Goal: Task Accomplishment & Management: Manage account settings

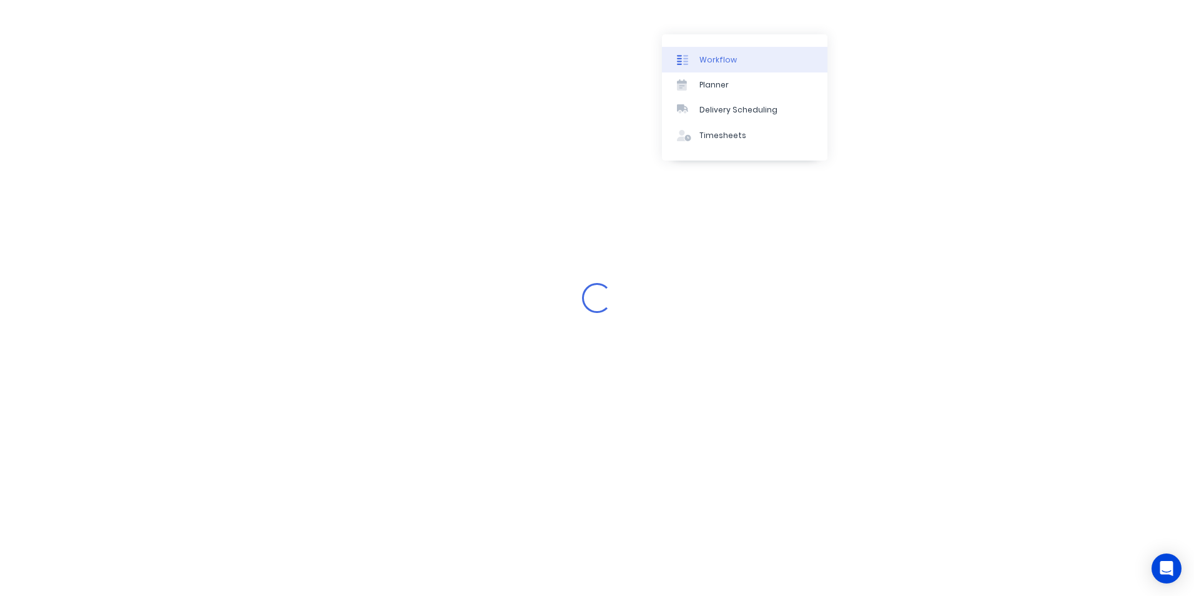
click at [704, 62] on div "Workflow" at bounding box center [718, 59] width 37 height 11
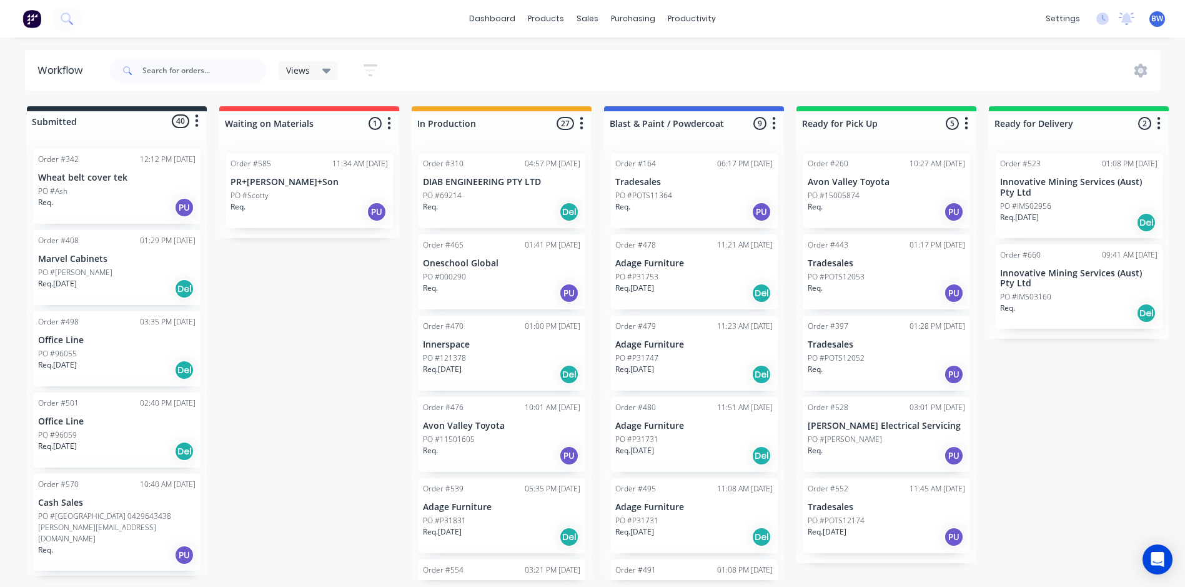
scroll to position [2, 0]
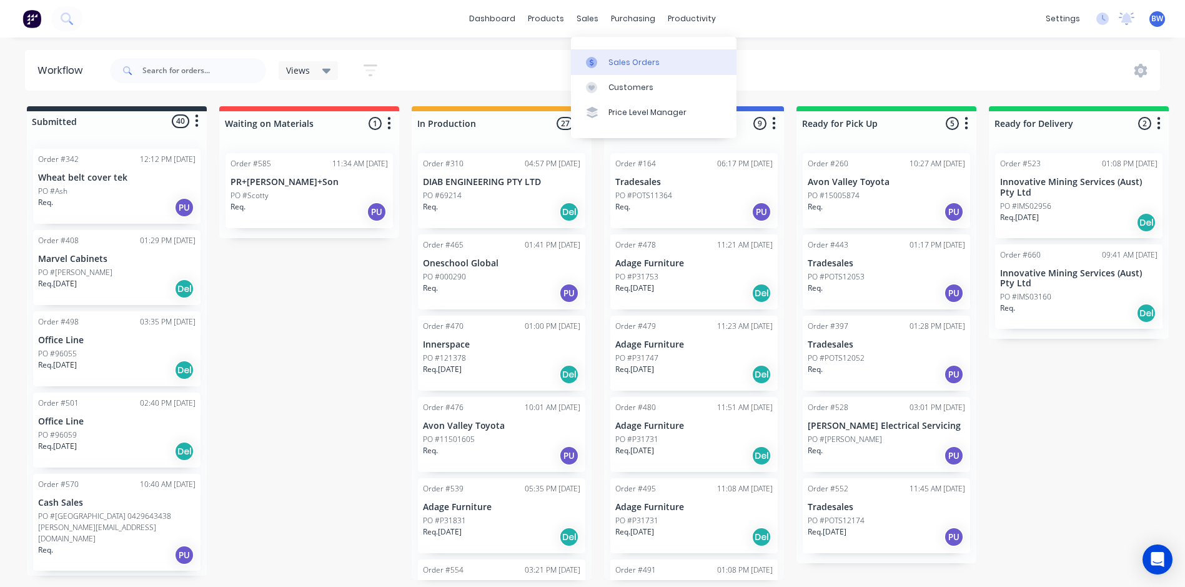
click at [612, 53] on link "Sales Orders" at bounding box center [654, 61] width 166 height 25
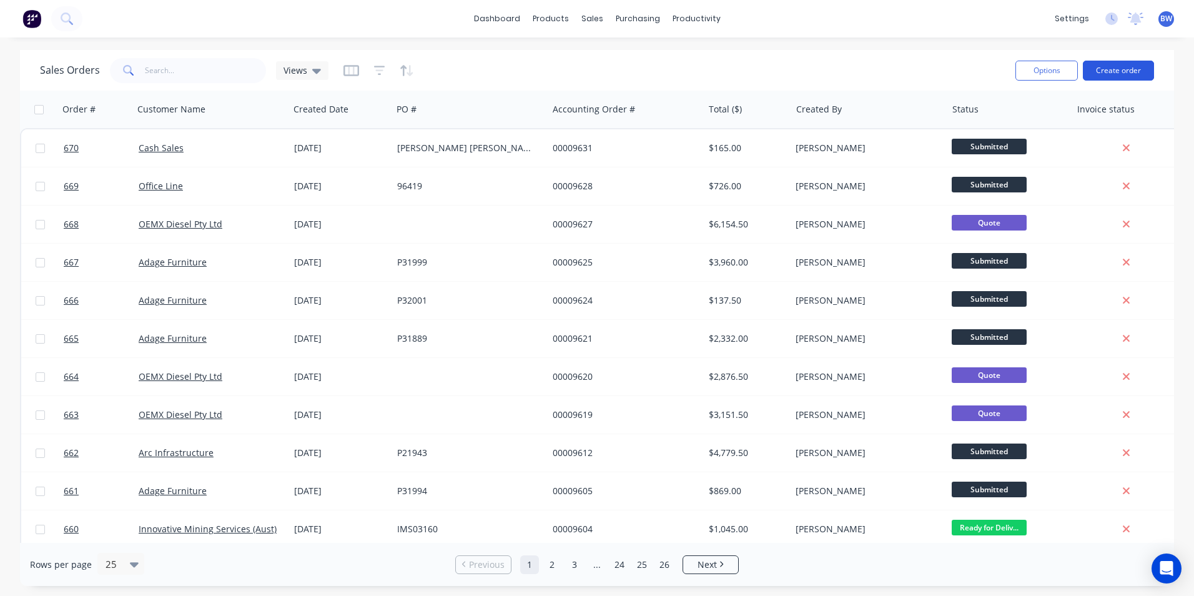
click at [1102, 76] on button "Create order" at bounding box center [1118, 71] width 71 height 20
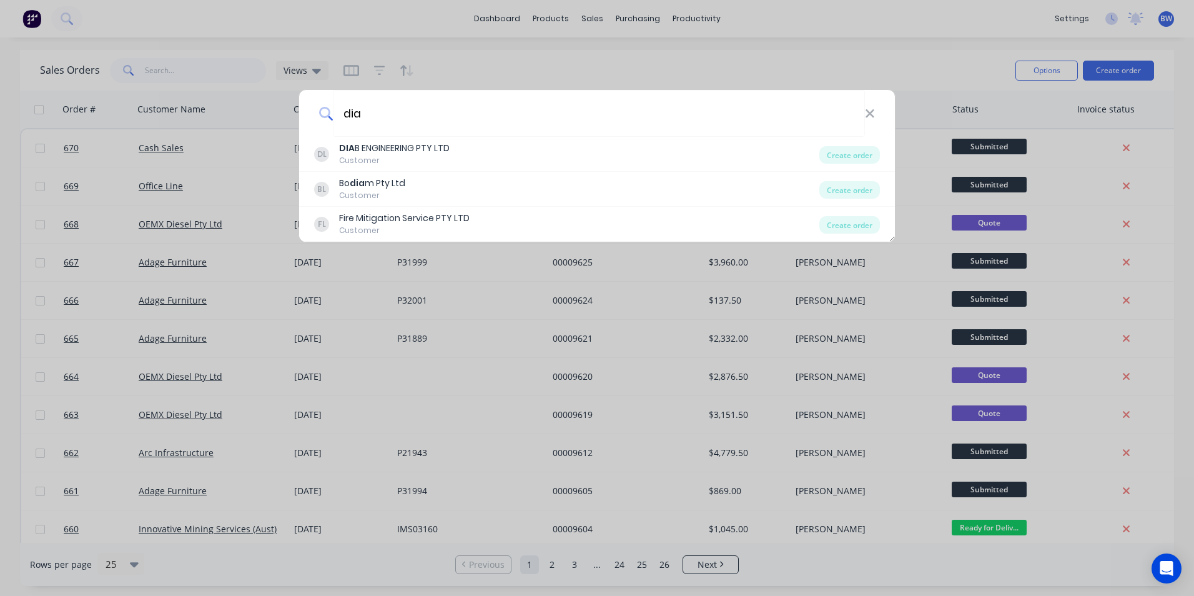
type input "dia"
click at [464, 145] on div "DL DIA B ENGINEERING PTY LTD Customer" at bounding box center [566, 154] width 505 height 24
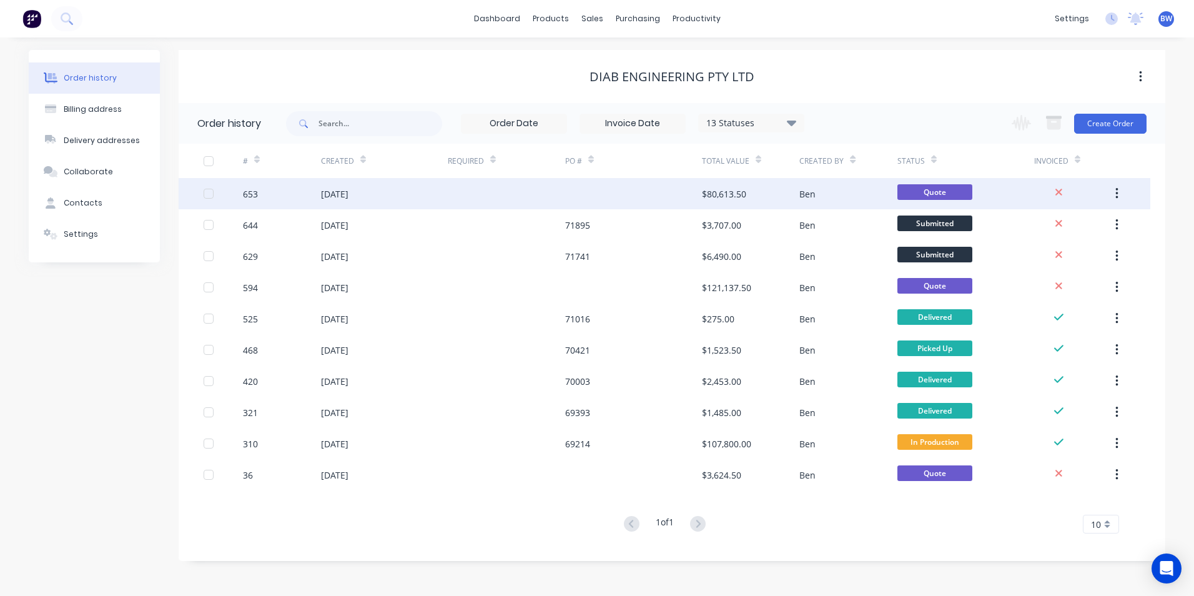
click at [700, 196] on div at bounding box center [633, 193] width 137 height 31
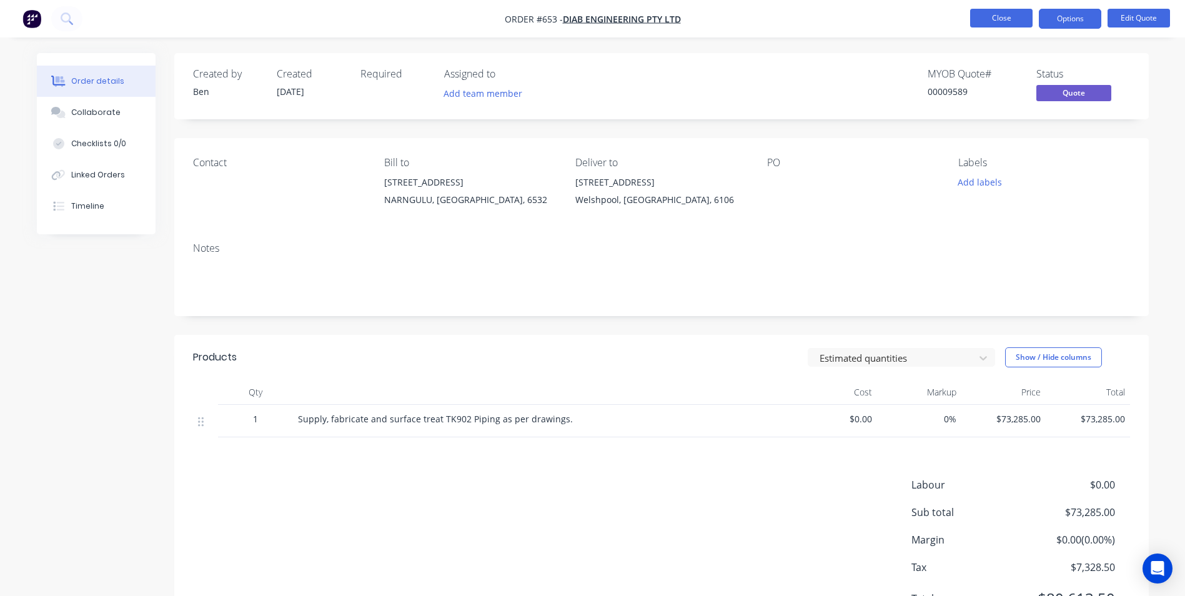
click at [1010, 20] on button "Close" at bounding box center [1001, 18] width 62 height 19
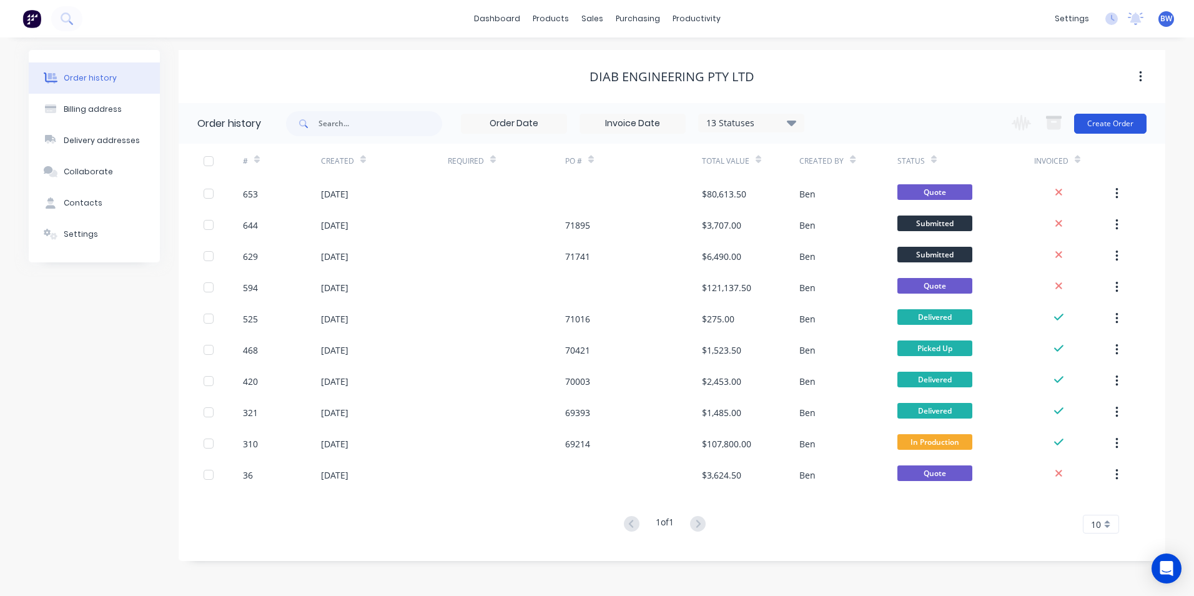
click at [1088, 124] on button "Create Order" at bounding box center [1111, 124] width 72 height 20
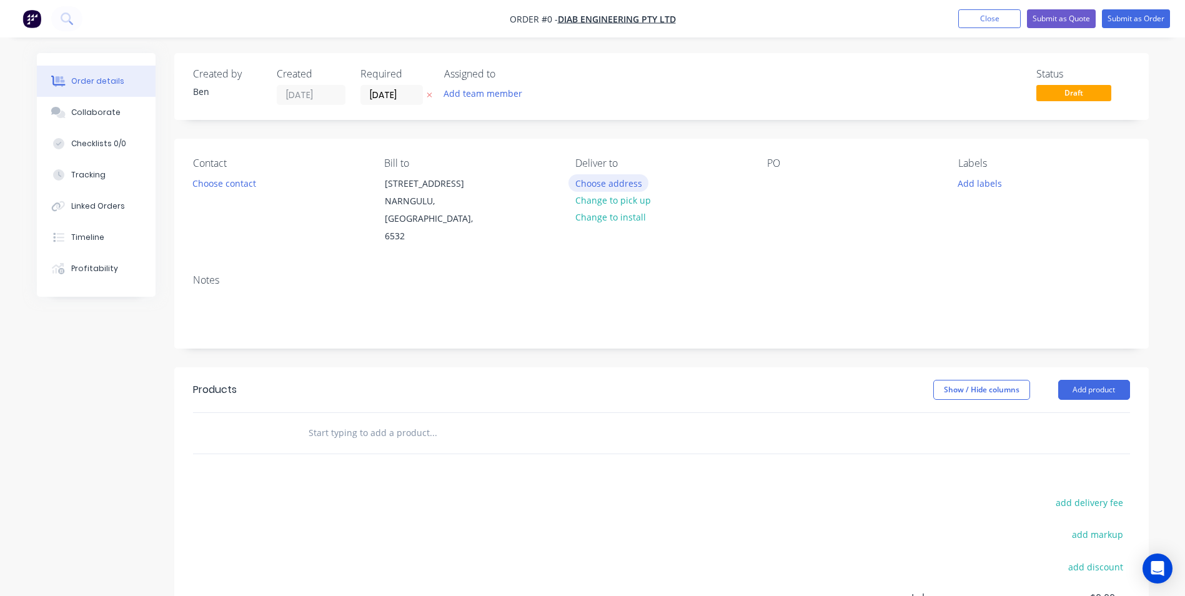
click at [612, 185] on button "Choose address" at bounding box center [608, 182] width 80 height 17
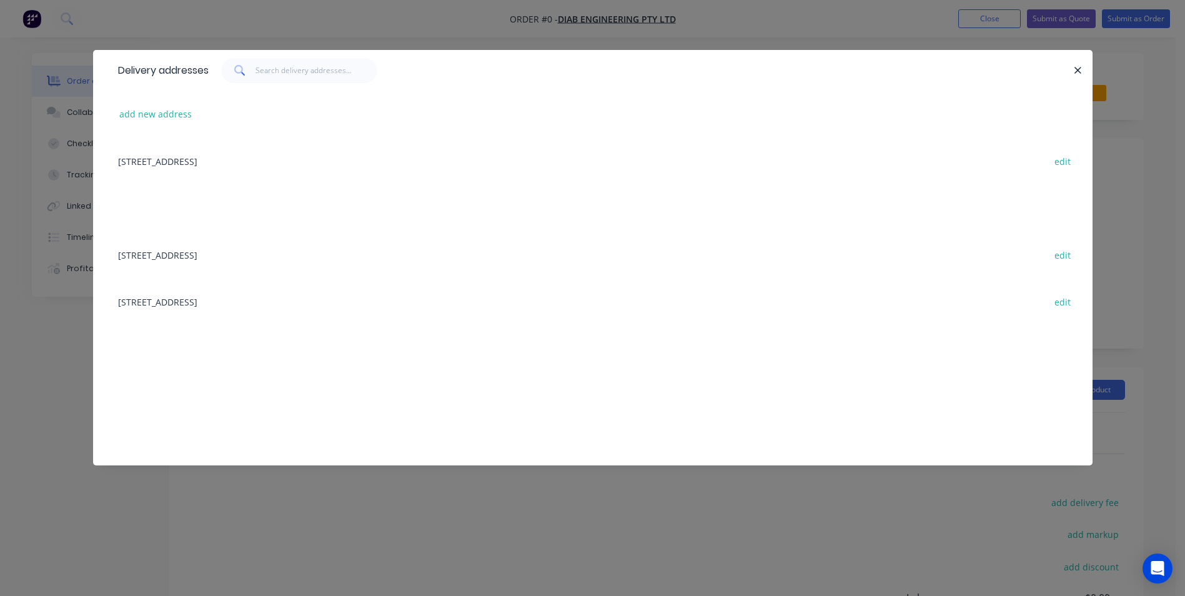
click at [225, 264] on div "239 Planet St, Welshpool, Western Australia, Australia, 6106 edit" at bounding box center [593, 254] width 962 height 47
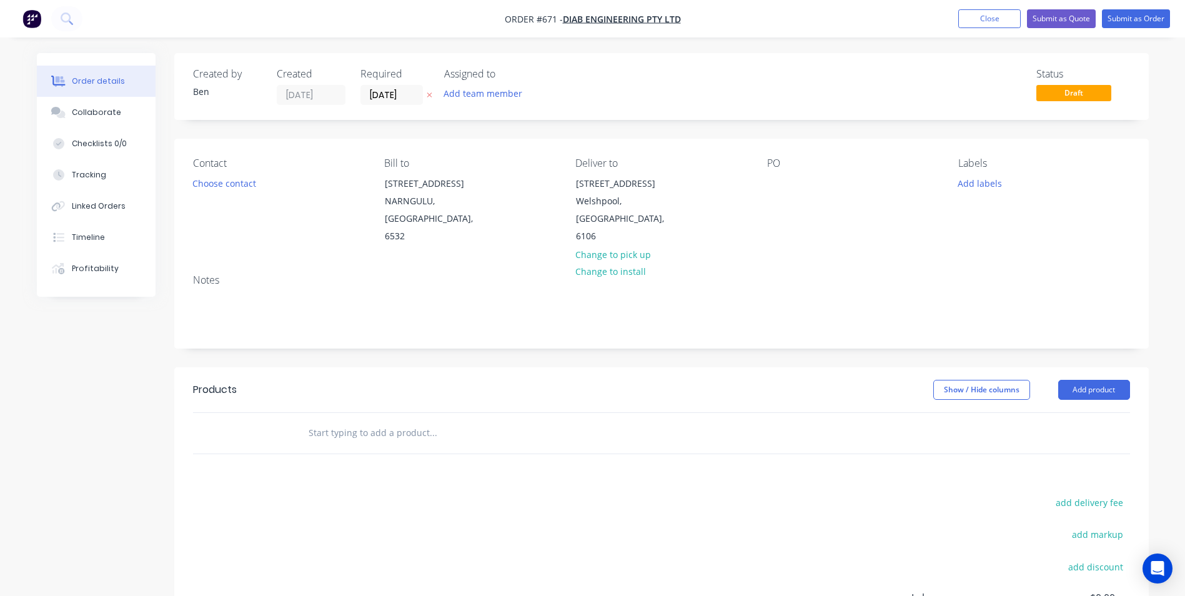
click at [431, 96] on icon "button" at bounding box center [430, 94] width 6 height 7
click at [1096, 380] on button "Add product" at bounding box center [1094, 390] width 72 height 20
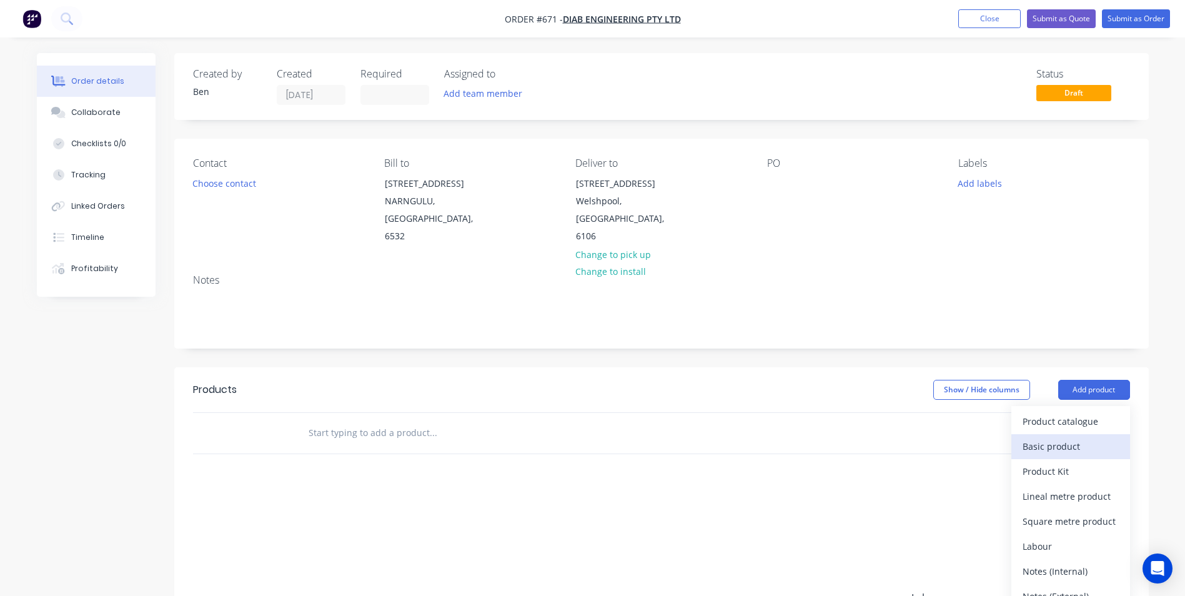
click at [1050, 437] on div "Basic product" at bounding box center [1071, 446] width 96 height 18
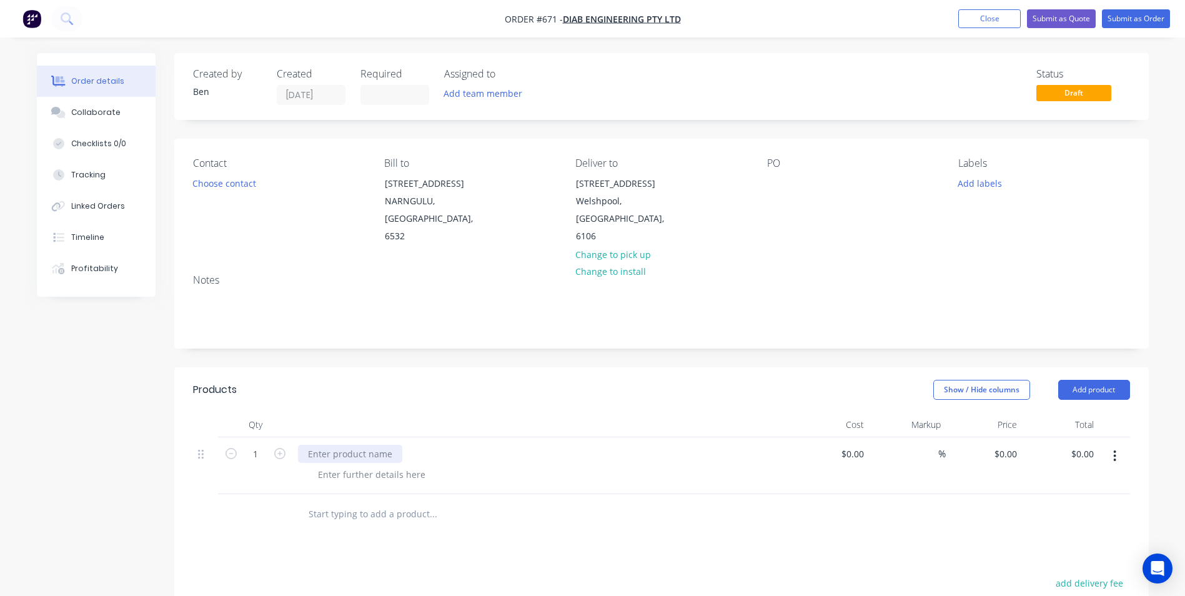
click at [323, 445] on div at bounding box center [350, 454] width 104 height 18
type input "$0.00"
type input "$24,850.00"
click at [906, 519] on div "Products Show / Hide columns Add product Qty Cost Markup Price Total 1 Supply a…" at bounding box center [661, 600] width 975 height 467
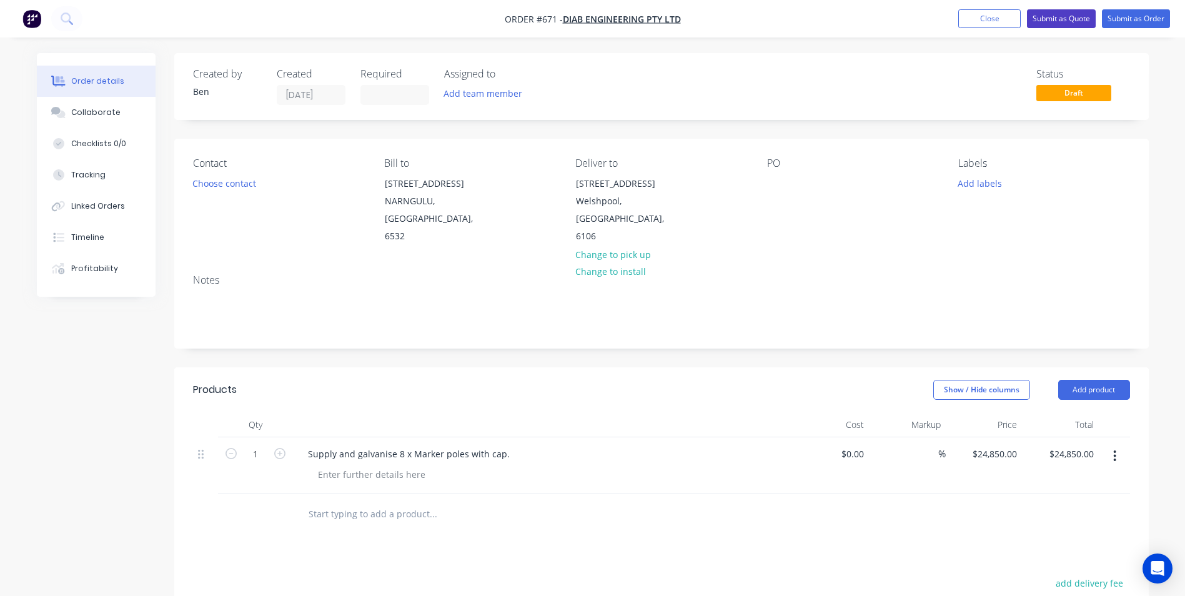
click at [1075, 24] on button "Submit as Quote" at bounding box center [1061, 18] width 69 height 19
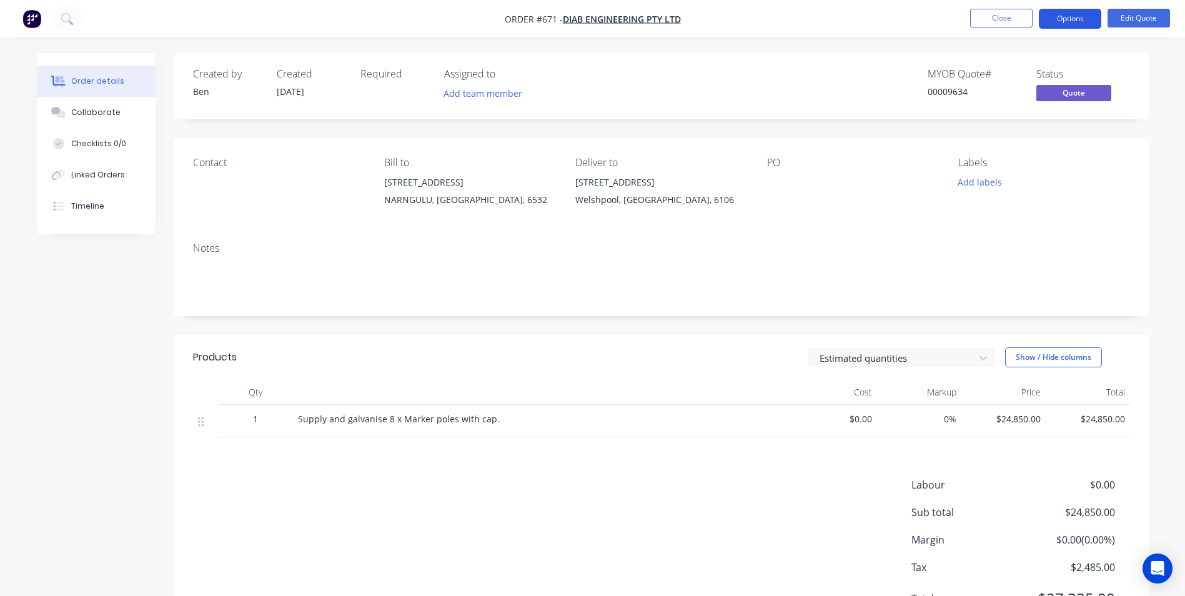
click at [1056, 24] on button "Options" at bounding box center [1070, 19] width 62 height 20
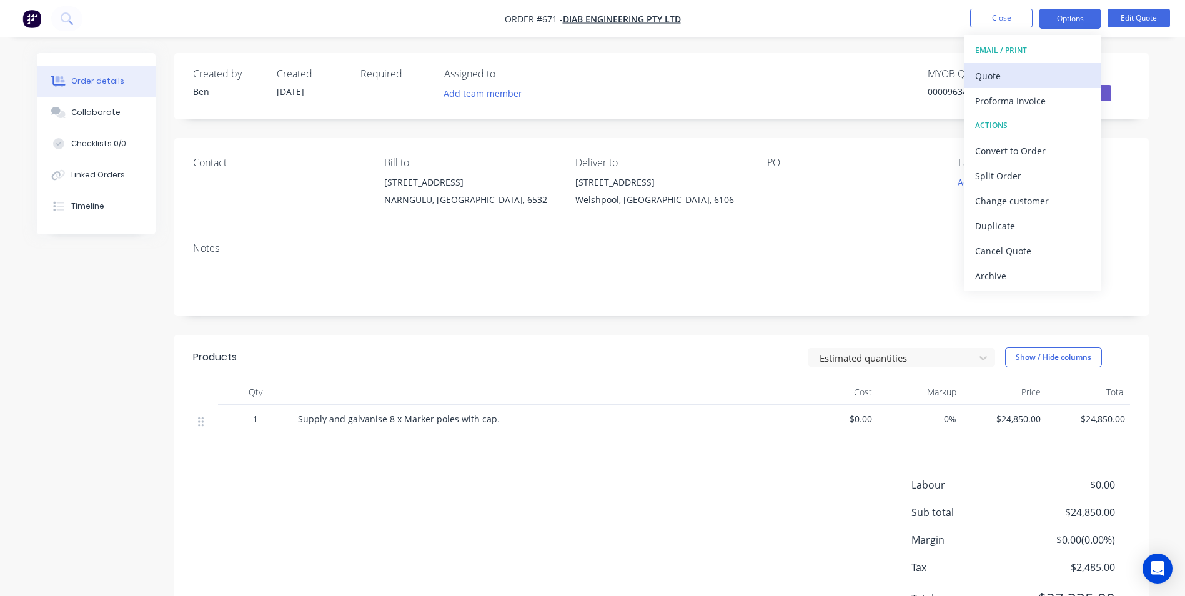
click at [1035, 67] on div "Quote" at bounding box center [1032, 76] width 115 height 18
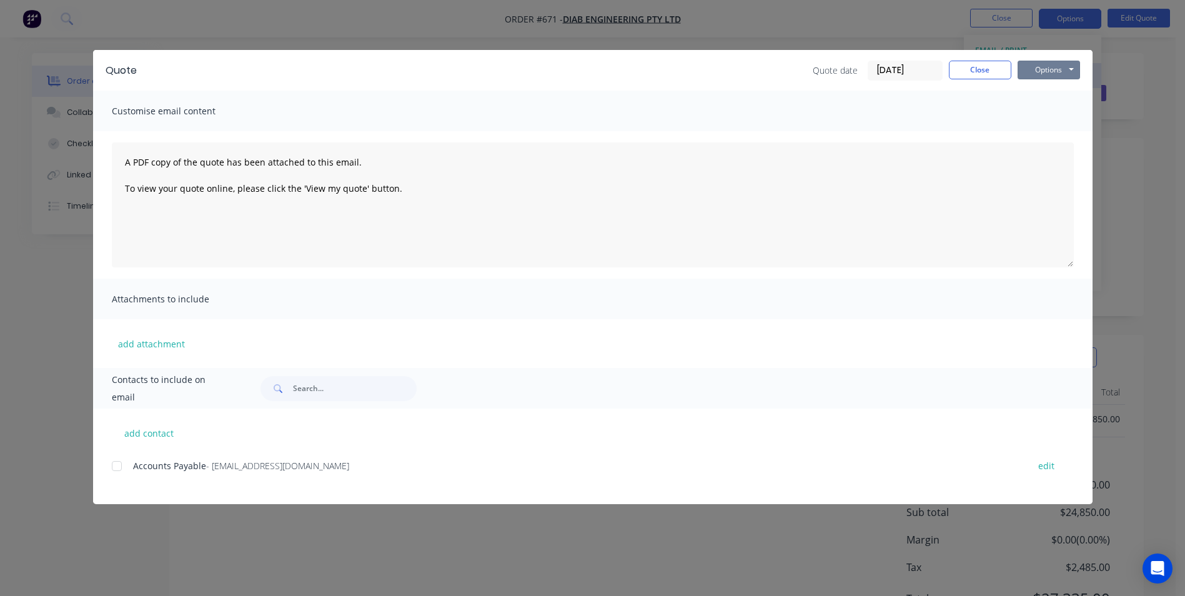
click at [1035, 67] on button "Options" at bounding box center [1049, 70] width 62 height 19
click at [1036, 82] on button "Preview" at bounding box center [1058, 92] width 80 height 21
click at [991, 76] on button "Close" at bounding box center [980, 70] width 62 height 19
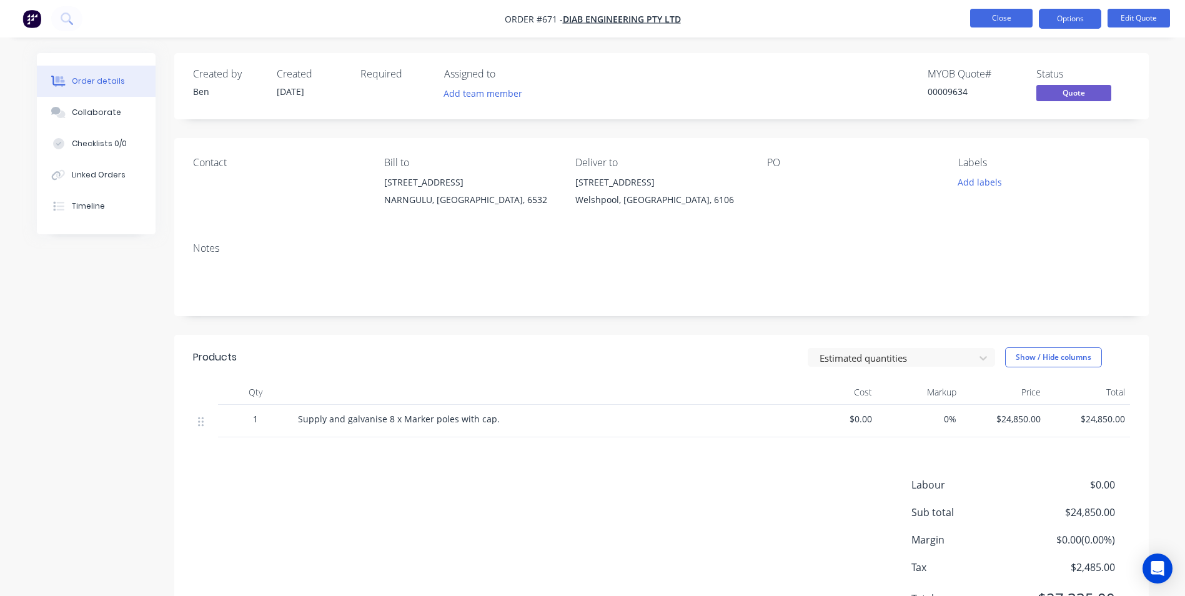
click at [1005, 22] on button "Close" at bounding box center [1001, 18] width 62 height 19
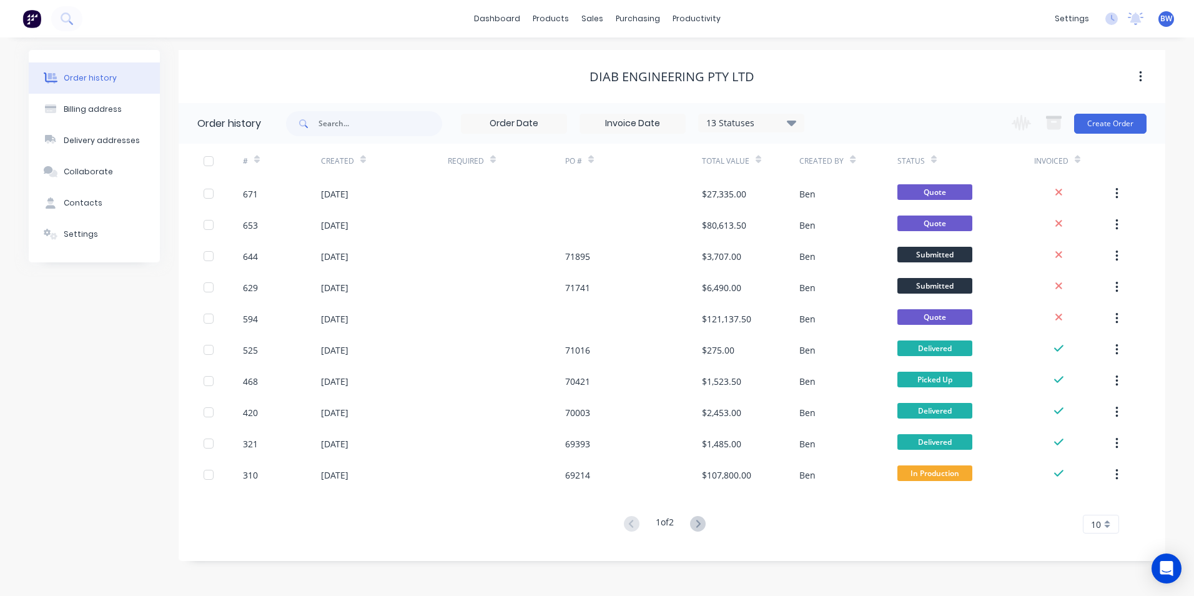
click at [1170, 17] on span "BW" at bounding box center [1167, 18] width 12 height 11
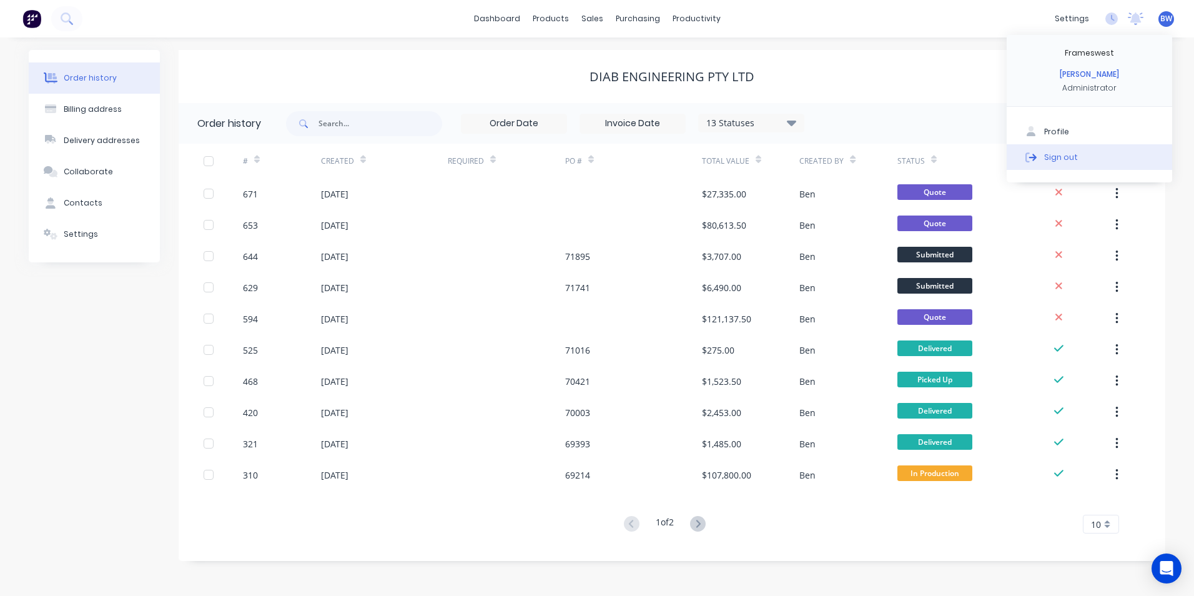
click at [1069, 159] on div "Sign out" at bounding box center [1062, 156] width 34 height 11
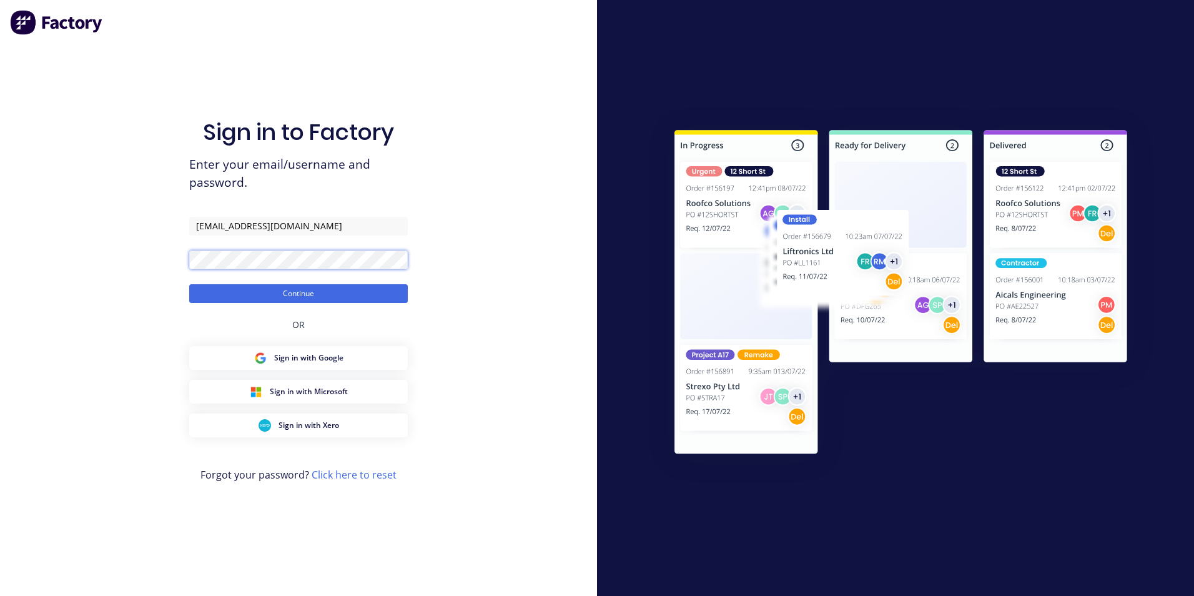
click at [189, 284] on button "Continue" at bounding box center [298, 293] width 219 height 19
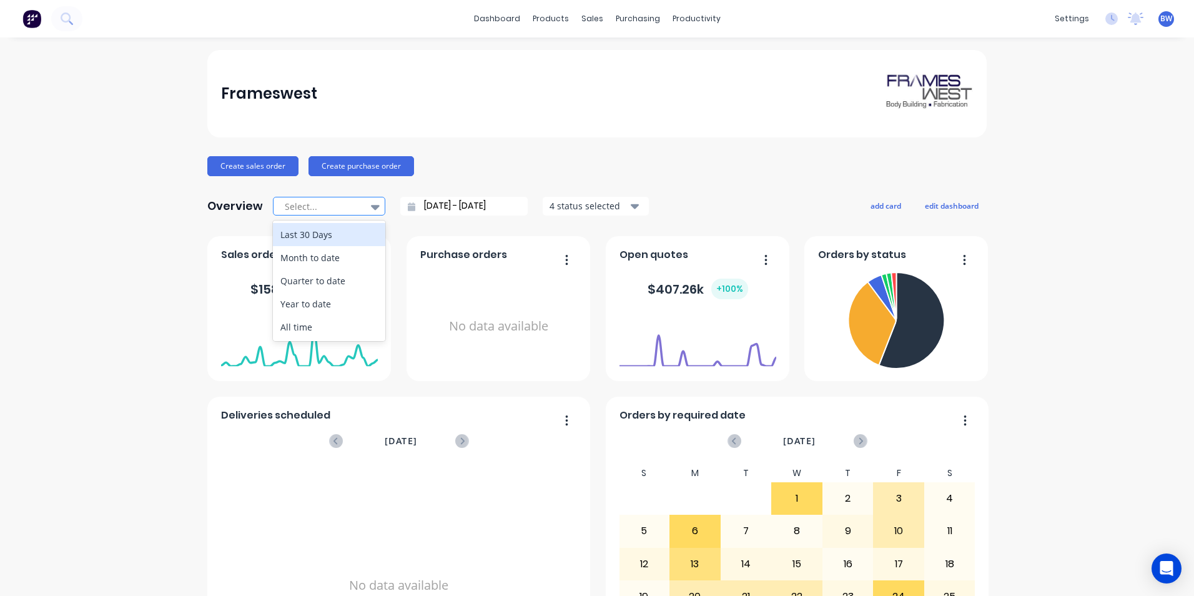
click at [366, 205] on div at bounding box center [375, 206] width 19 height 21
click at [344, 252] on div "Month to date" at bounding box center [329, 257] width 112 height 23
type input "[DATE] - [DATE]"
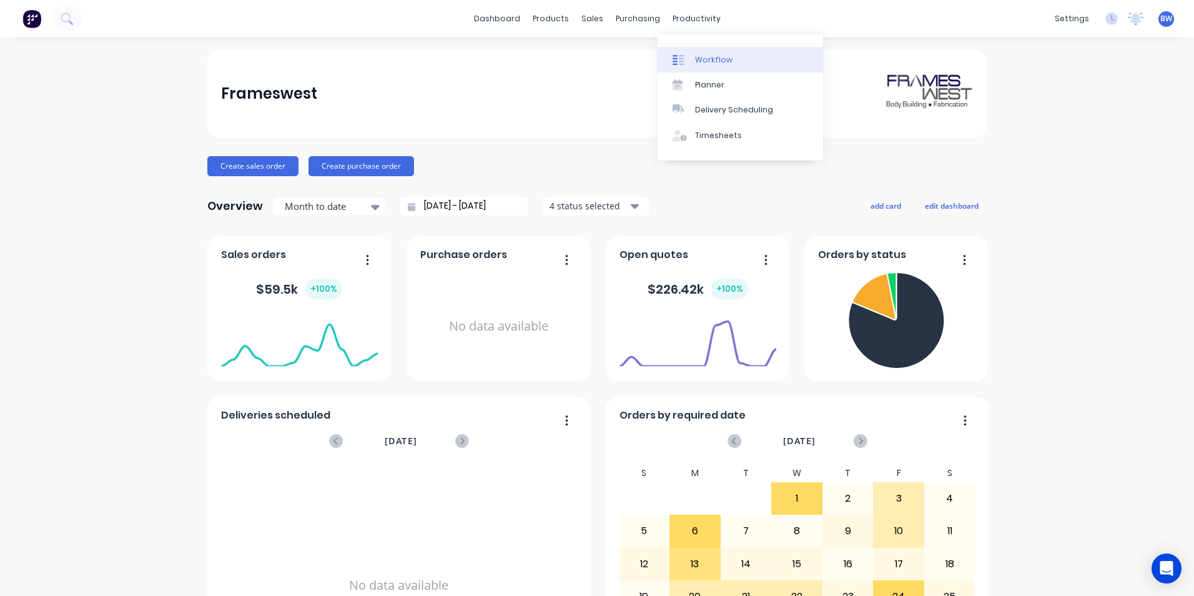
click at [698, 57] on div "Workflow" at bounding box center [713, 59] width 37 height 11
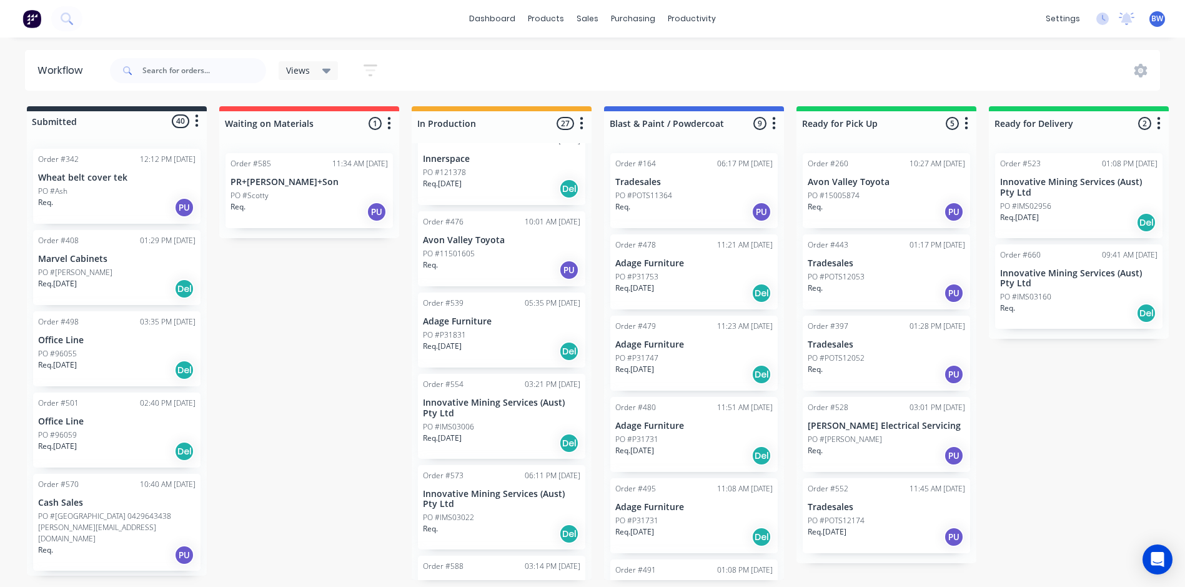
scroll to position [187, 0]
click at [481, 414] on p "Innovative Mining Services (Aust) Pty Ltd" at bounding box center [501, 405] width 157 height 21
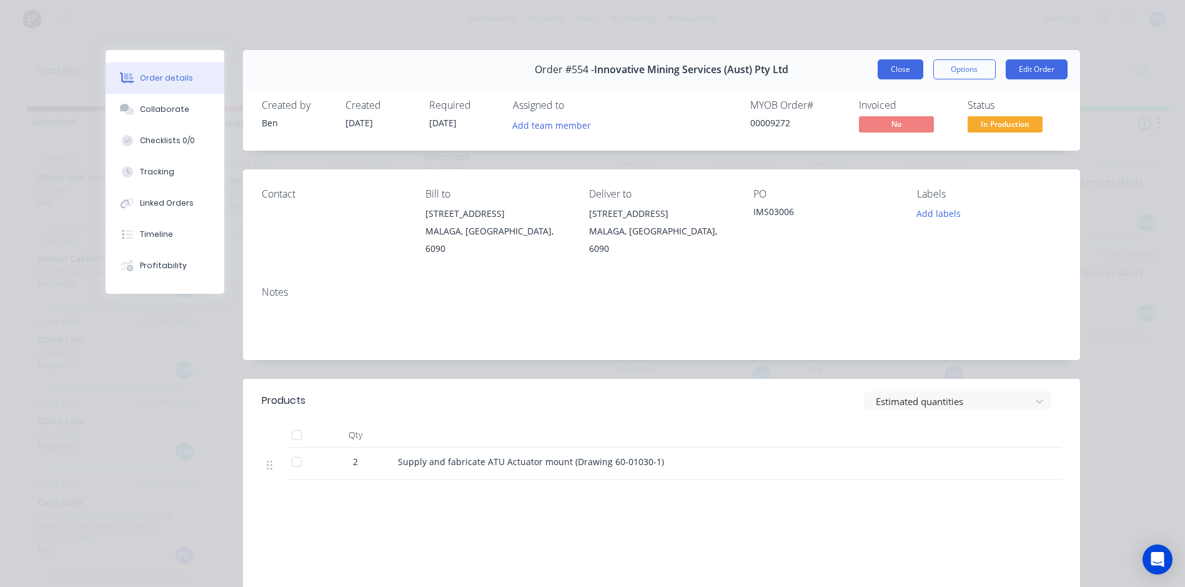
click at [893, 75] on button "Close" at bounding box center [901, 69] width 46 height 20
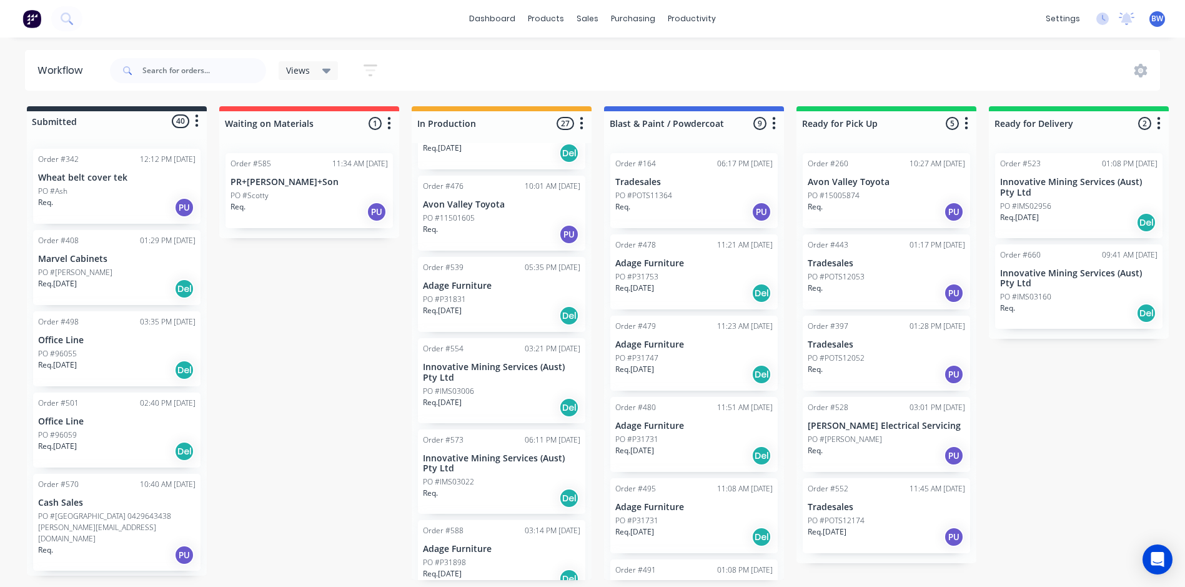
scroll to position [250, 0]
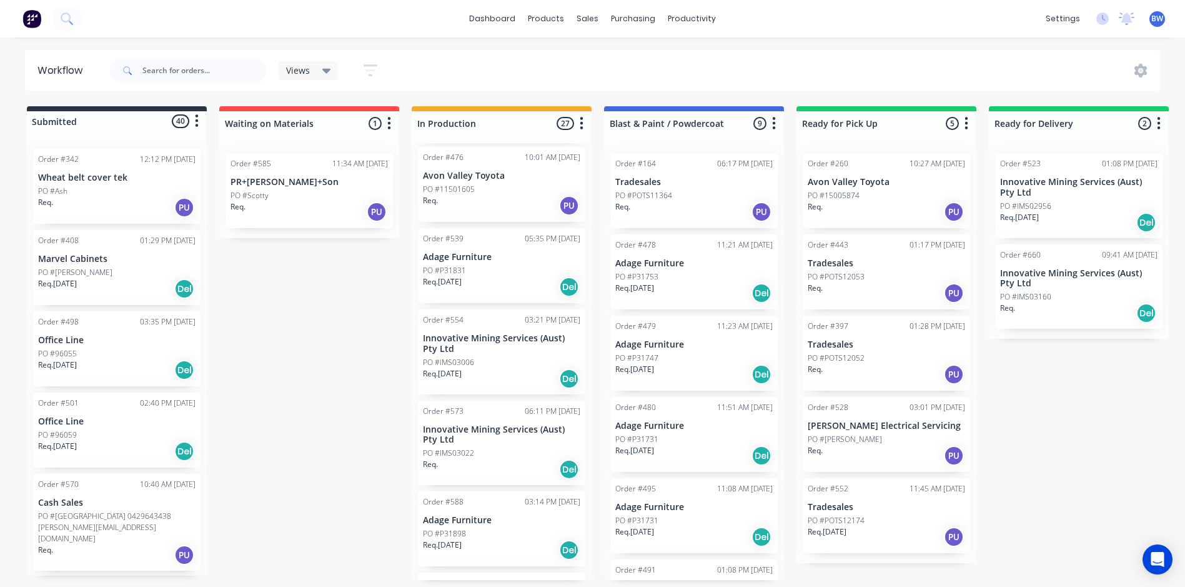
click at [489, 450] on div "PO #IMS03022" at bounding box center [501, 452] width 157 height 11
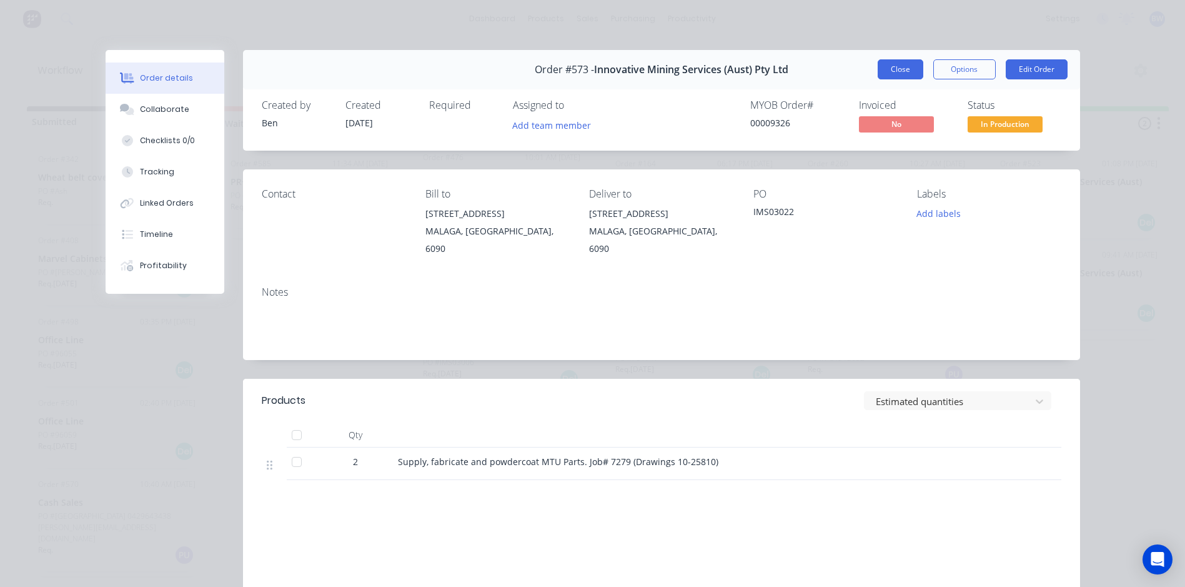
click at [889, 68] on button "Close" at bounding box center [901, 69] width 46 height 20
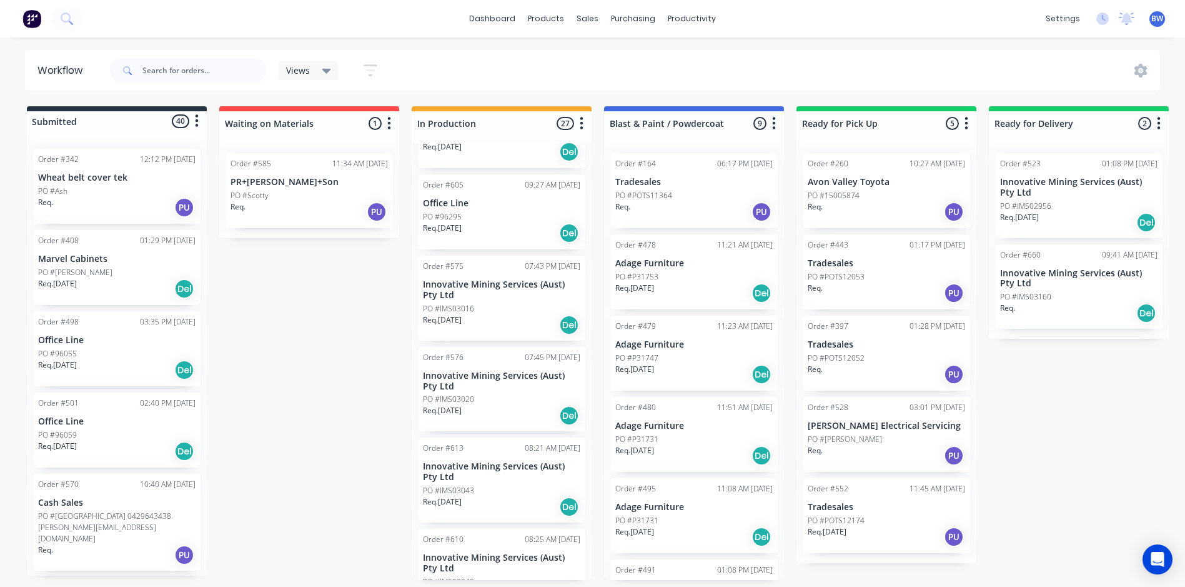
scroll to position [812, 0]
click at [505, 306] on div "PO #IMS03016" at bounding box center [501, 306] width 157 height 11
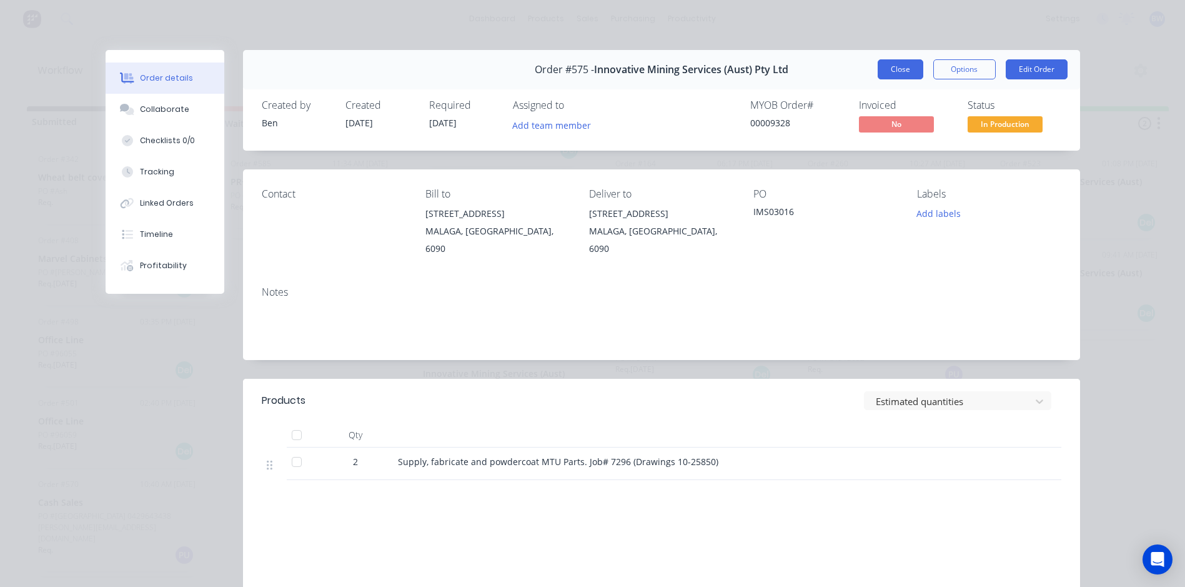
click at [880, 67] on button "Close" at bounding box center [901, 69] width 46 height 20
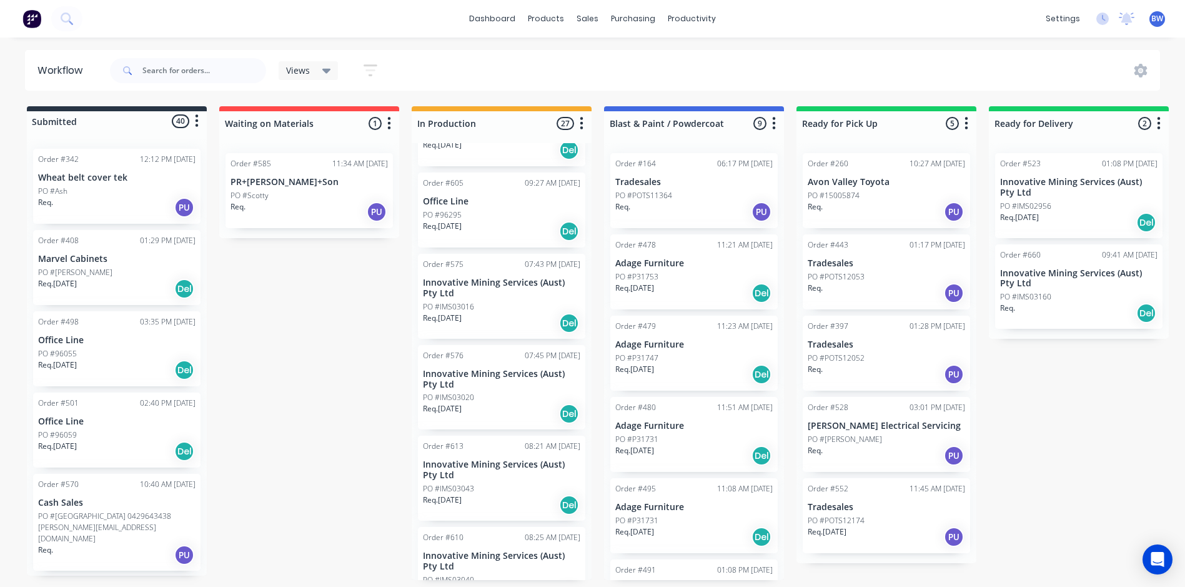
click at [471, 462] on p "Innovative Mining Services (Aust) Pty Ltd" at bounding box center [501, 469] width 157 height 21
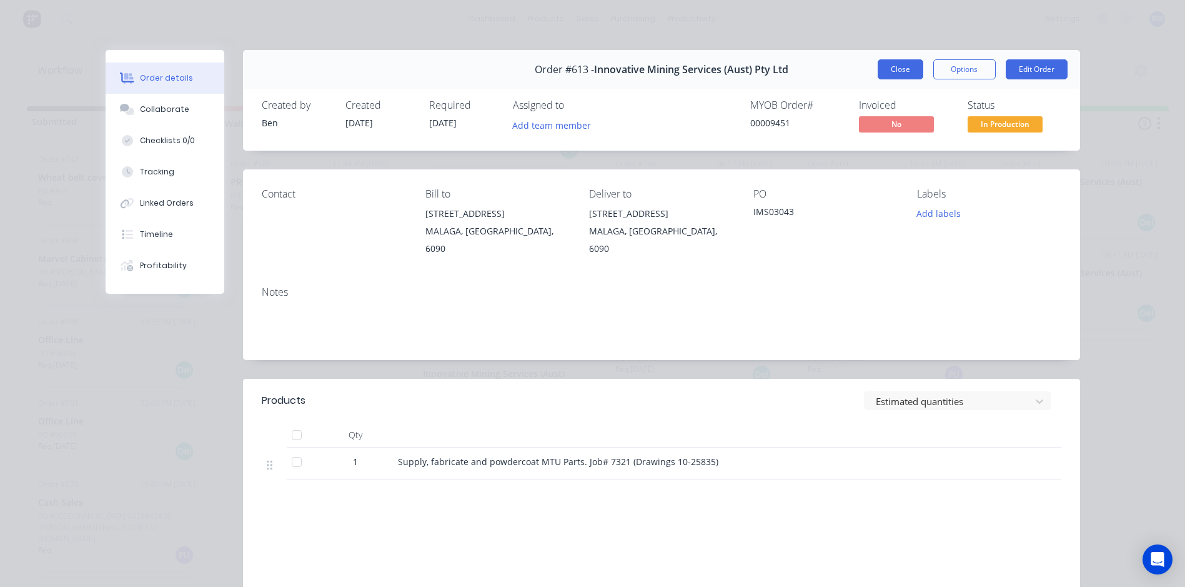
click at [878, 72] on button "Close" at bounding box center [901, 69] width 46 height 20
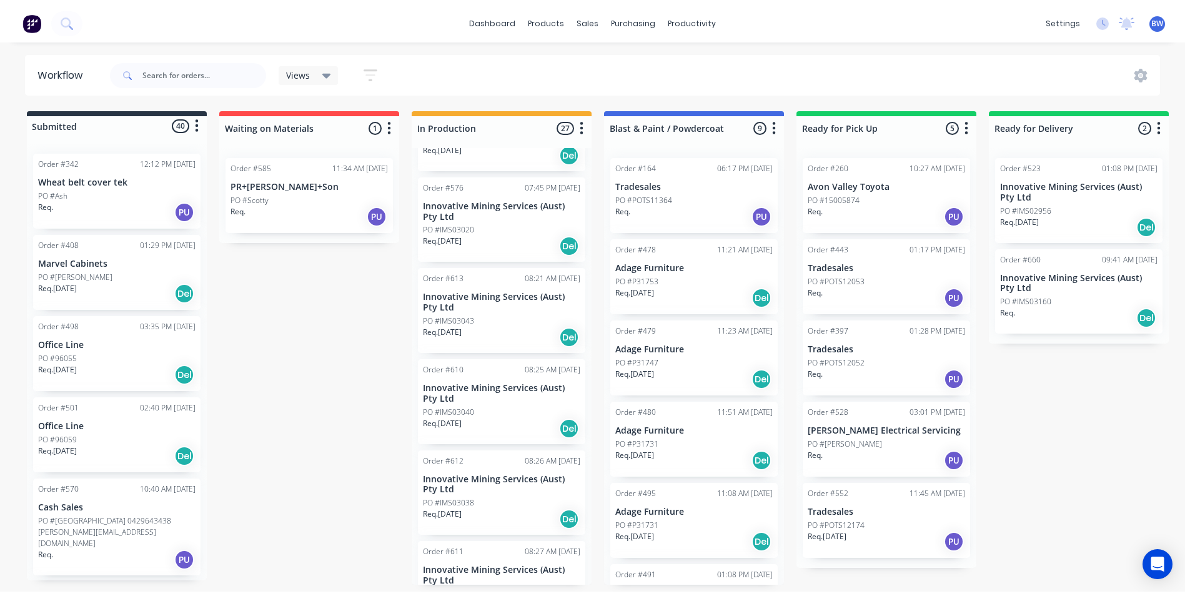
scroll to position [1000, 0]
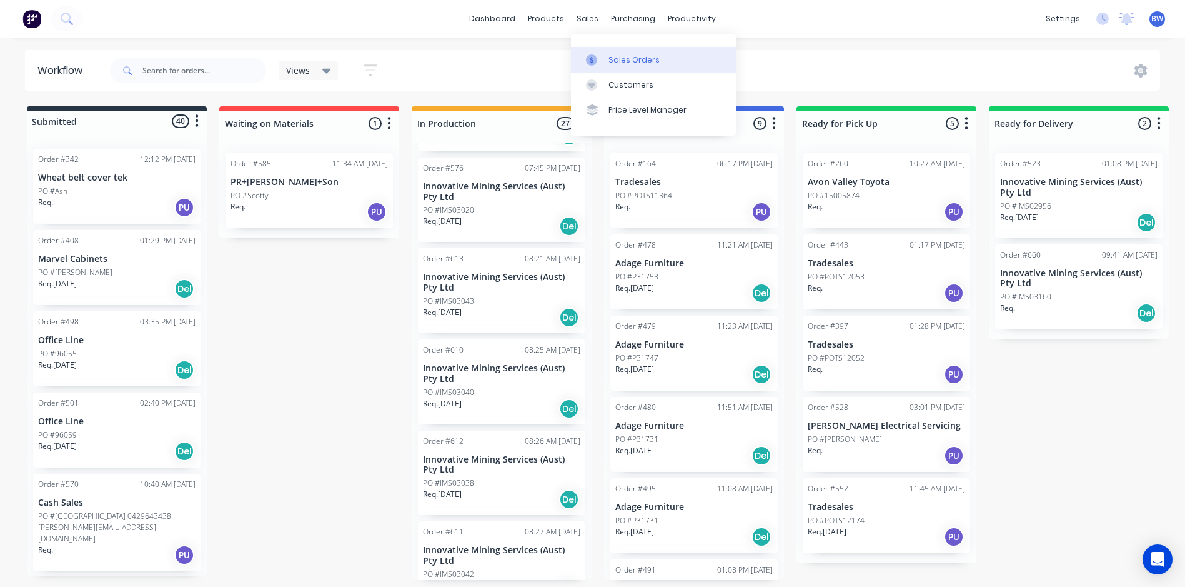
click at [595, 54] on icon at bounding box center [591, 59] width 11 height 11
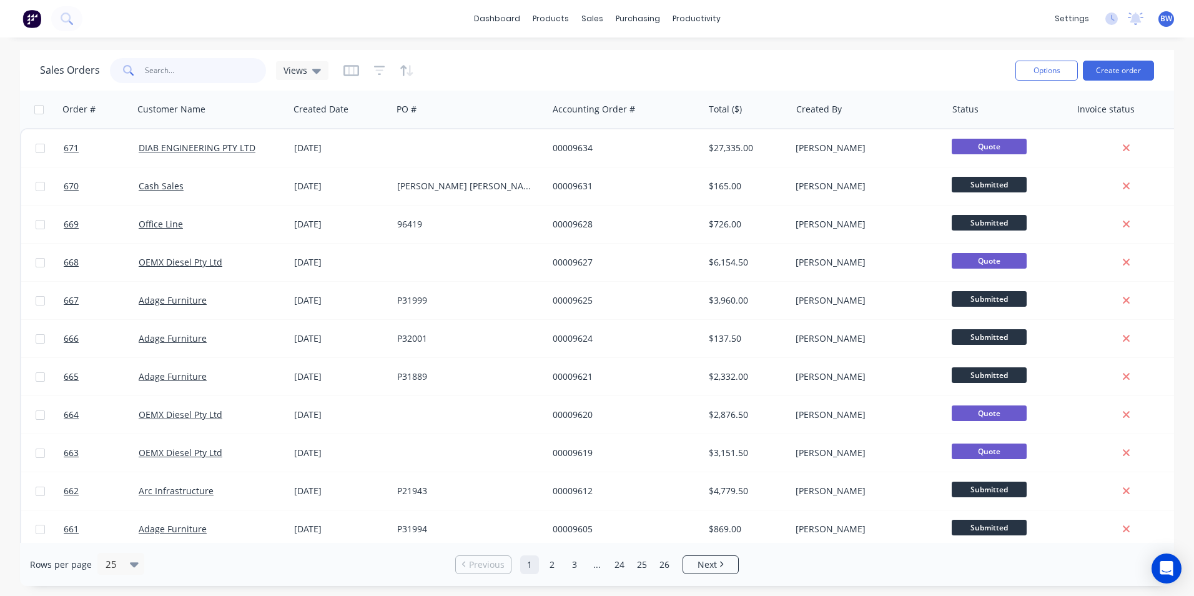
click at [198, 66] on input "text" at bounding box center [206, 70] width 122 height 25
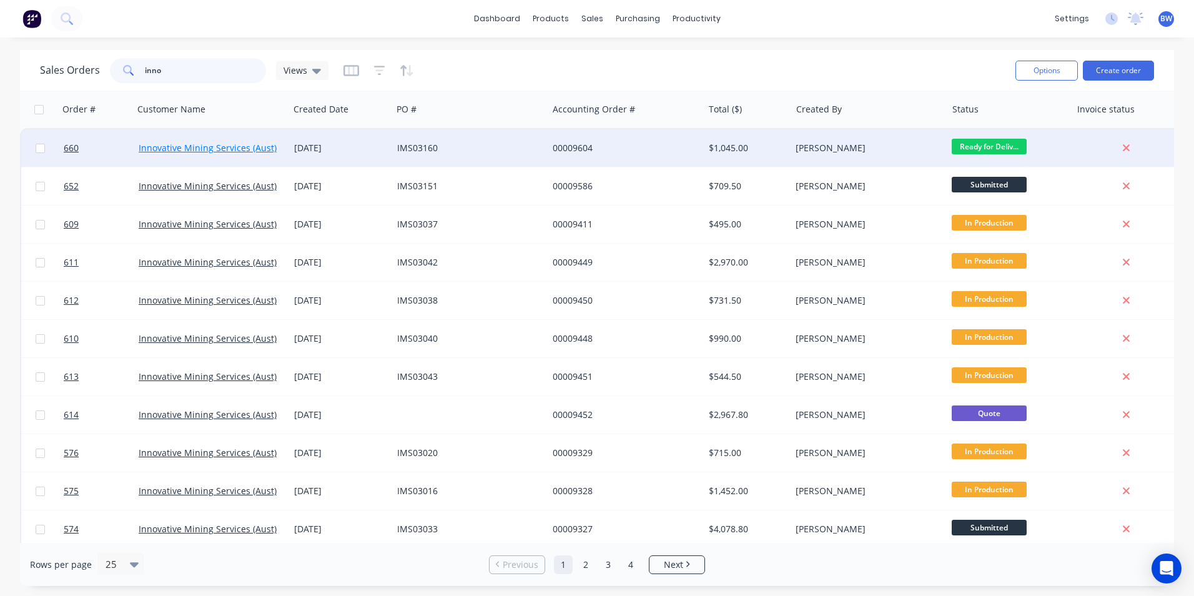
type input "inno"
click at [196, 151] on link "Innovative Mining Services (Aust) Pty Ltd" at bounding box center [223, 148] width 169 height 12
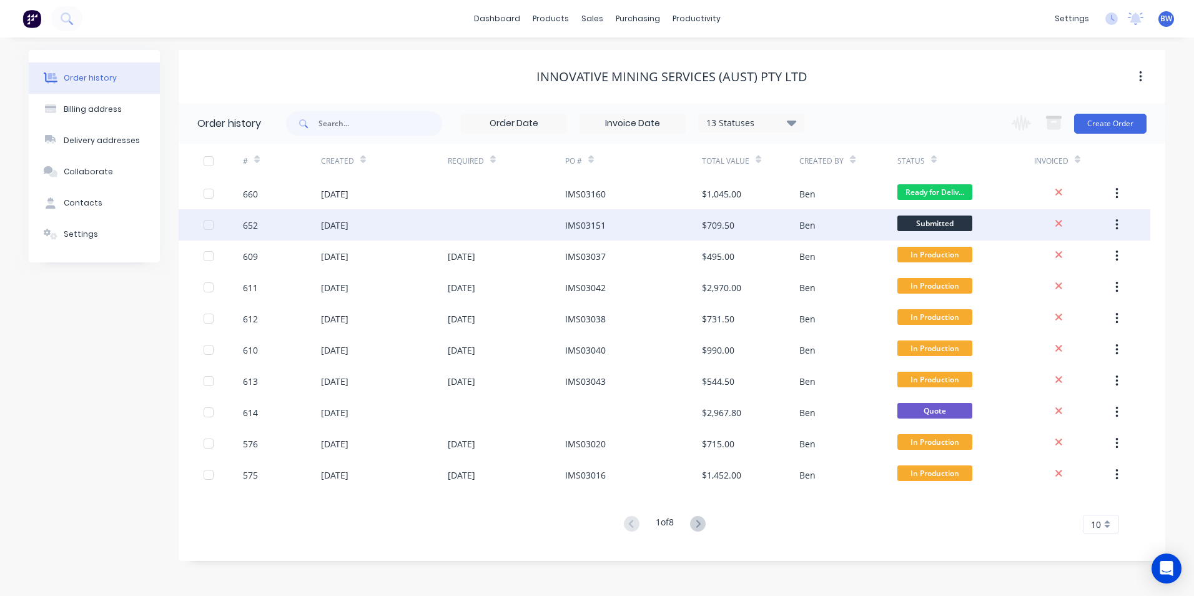
click at [547, 227] on div at bounding box center [506, 224] width 117 height 31
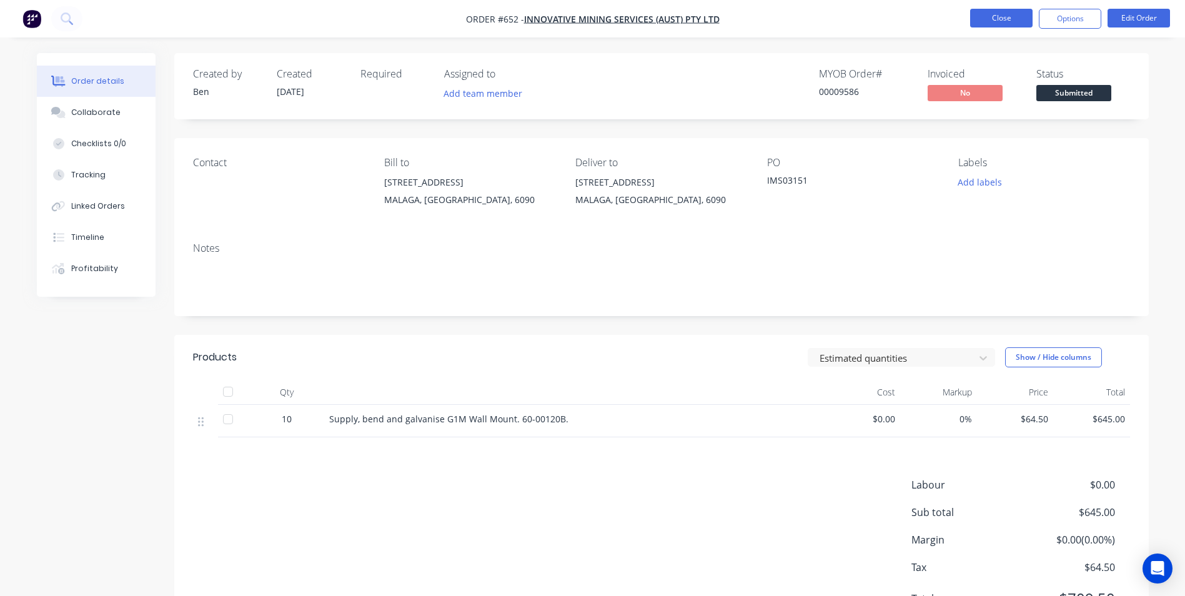
click at [1004, 12] on button "Close" at bounding box center [1001, 18] width 62 height 19
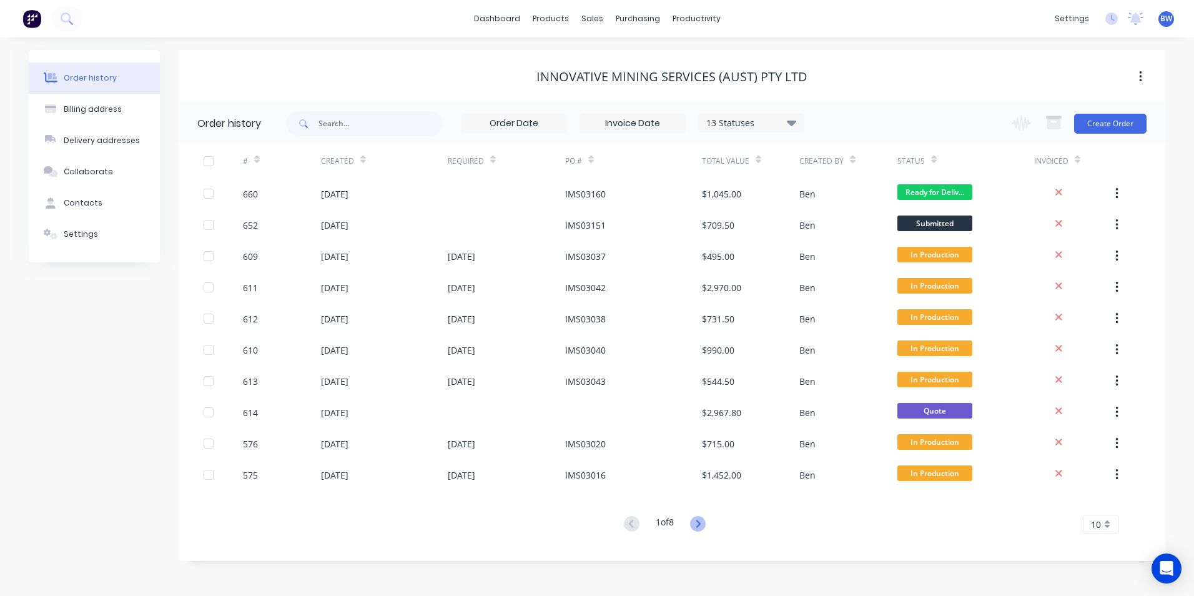
click at [698, 527] on icon at bounding box center [698, 524] width 16 height 16
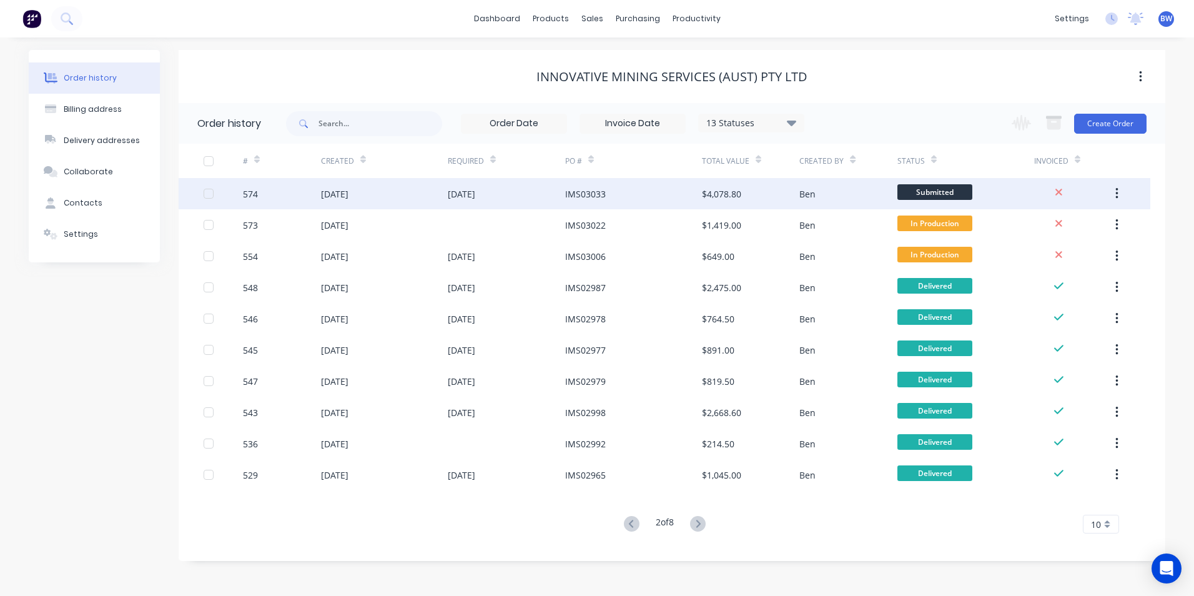
click at [703, 197] on div "$4,078.80" at bounding box center [721, 193] width 39 height 13
